Goal: Use online tool/utility: Utilize a website feature to perform a specific function

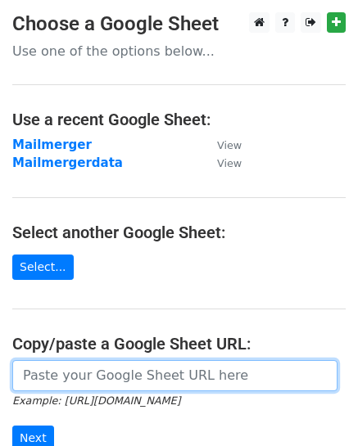
click at [84, 374] on input "url" at bounding box center [174, 375] width 325 height 31
paste input "https://docs.google.com/spreadsheets/d/1ccMSiXkBaR0Q7ikp-SKIxYqZrD0Nn_vmtXVPm-e…"
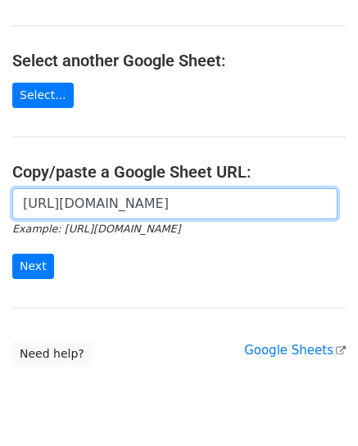
scroll to position [205, 0]
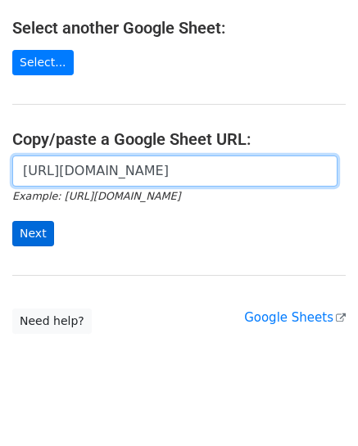
type input "https://docs.google.com/spreadsheets/d/1ccMSiXkBaR0Q7ikp-SKIxYqZrD0Nn_vmtXVPm-e…"
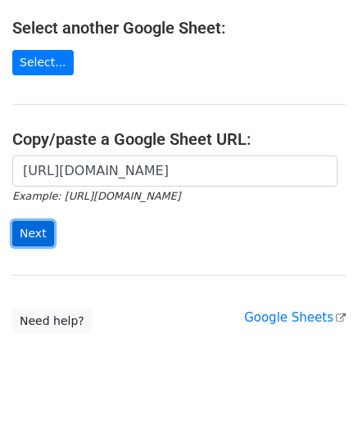
scroll to position [0, 0]
click at [37, 234] on input "Next" at bounding box center [33, 233] width 42 height 25
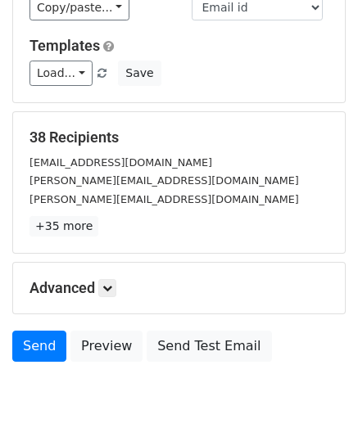
scroll to position [157, 0]
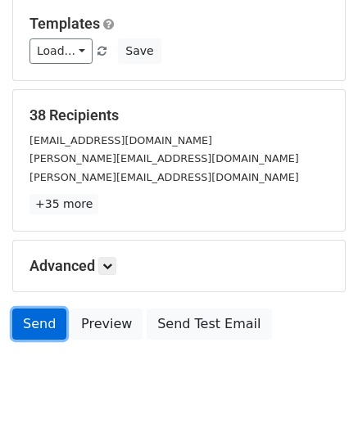
click at [43, 319] on link "Send" at bounding box center [39, 324] width 54 height 31
